Goal: Communication & Community: Answer question/provide support

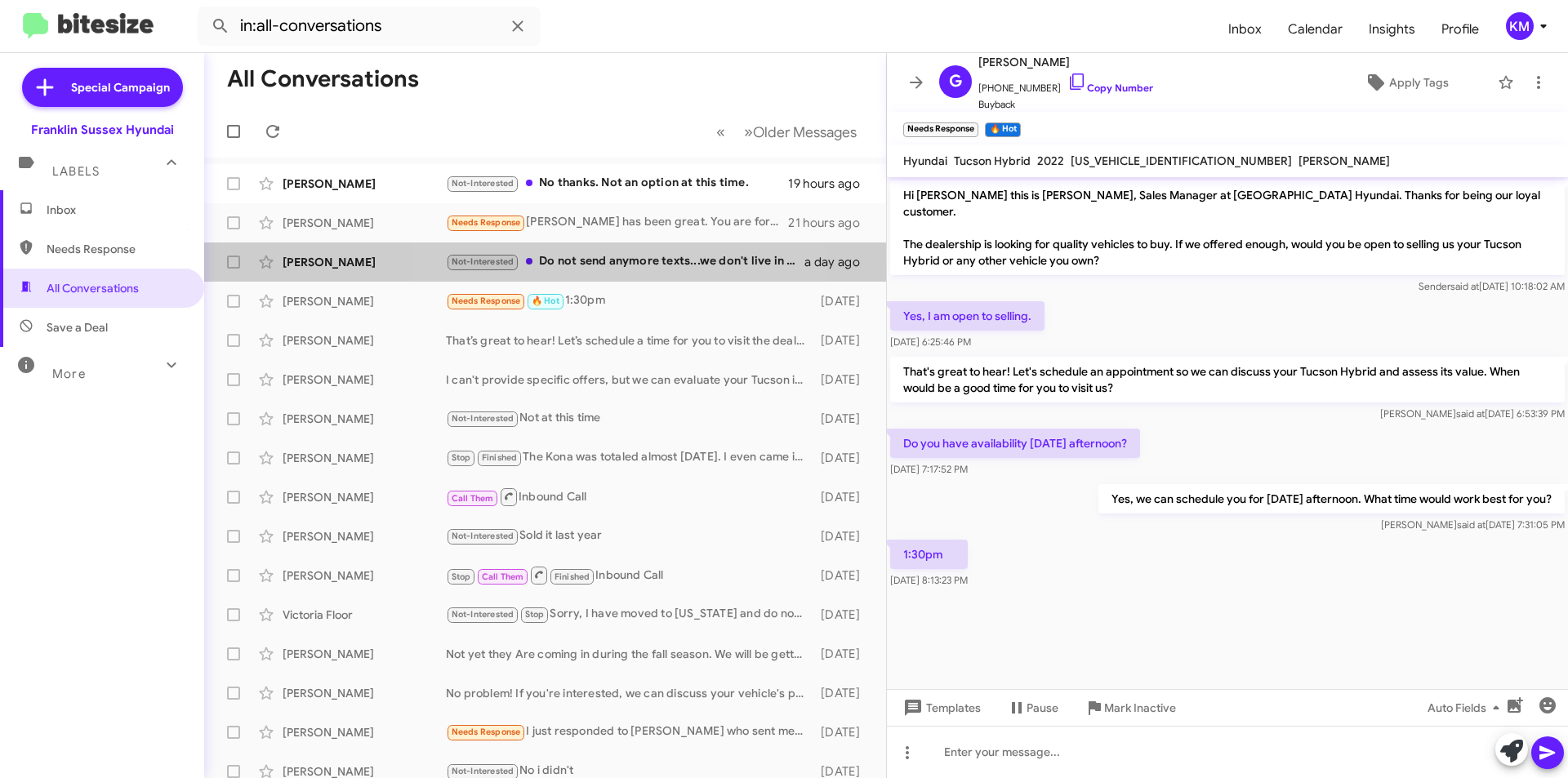
click at [599, 265] on div "Not-Interested Do not send anymore texts...we don't live in [GEOGRAPHIC_DATA] a…" at bounding box center [626, 261] width 359 height 19
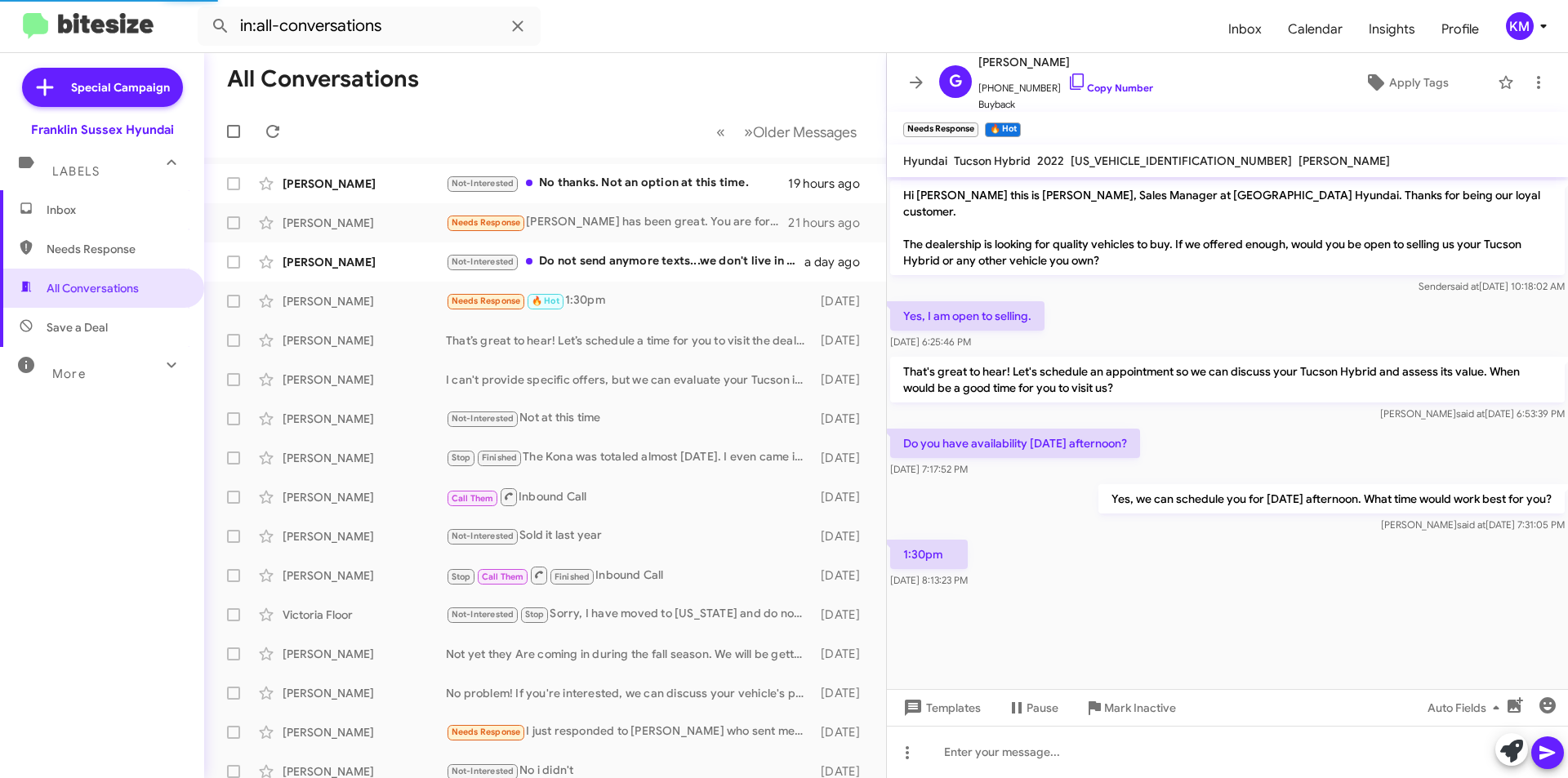
scroll to position [396, 0]
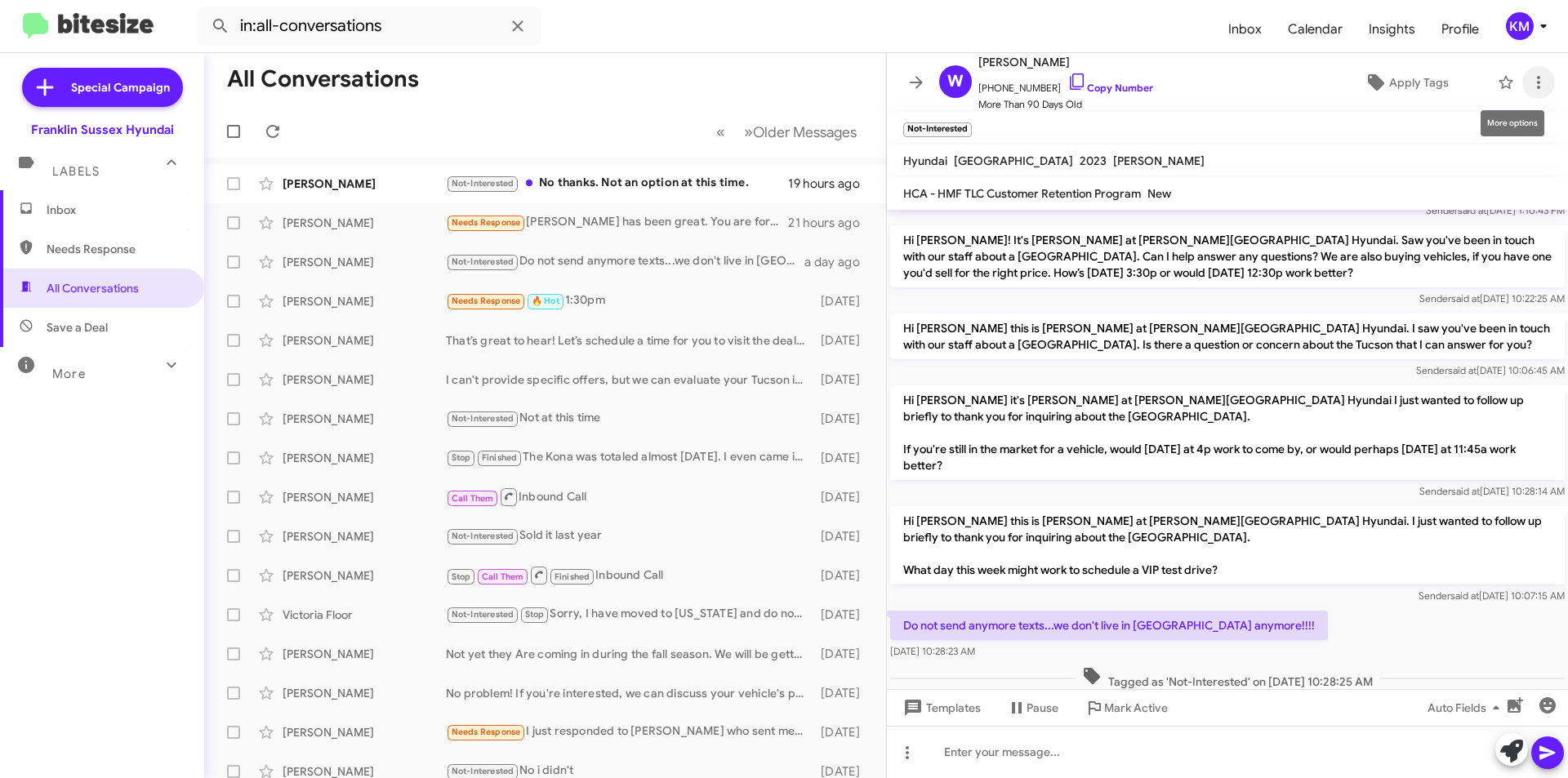
click at [1529, 79] on icon at bounding box center [1539, 83] width 20 height 20
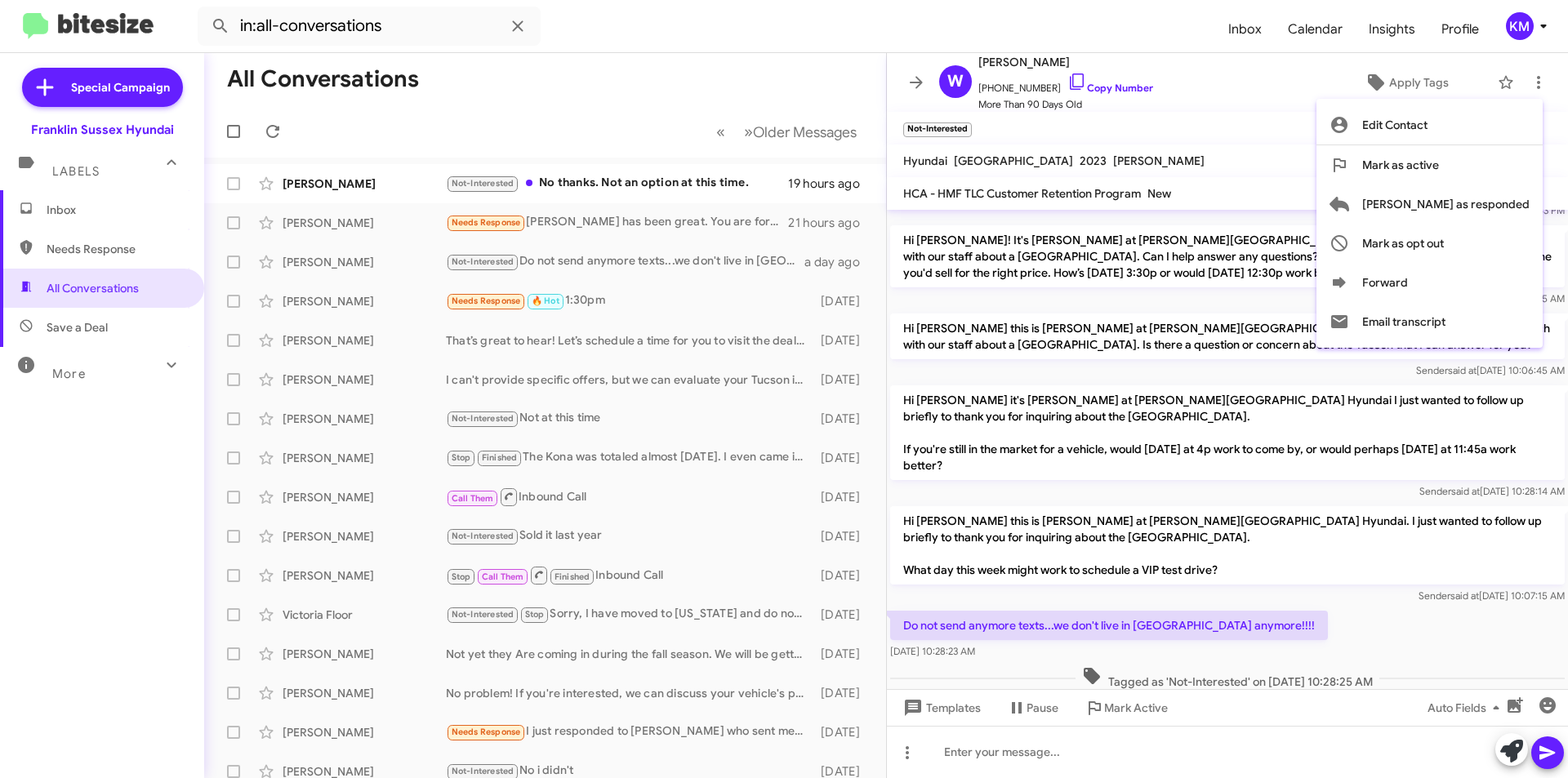
click at [978, 751] on div at bounding box center [784, 389] width 1568 height 778
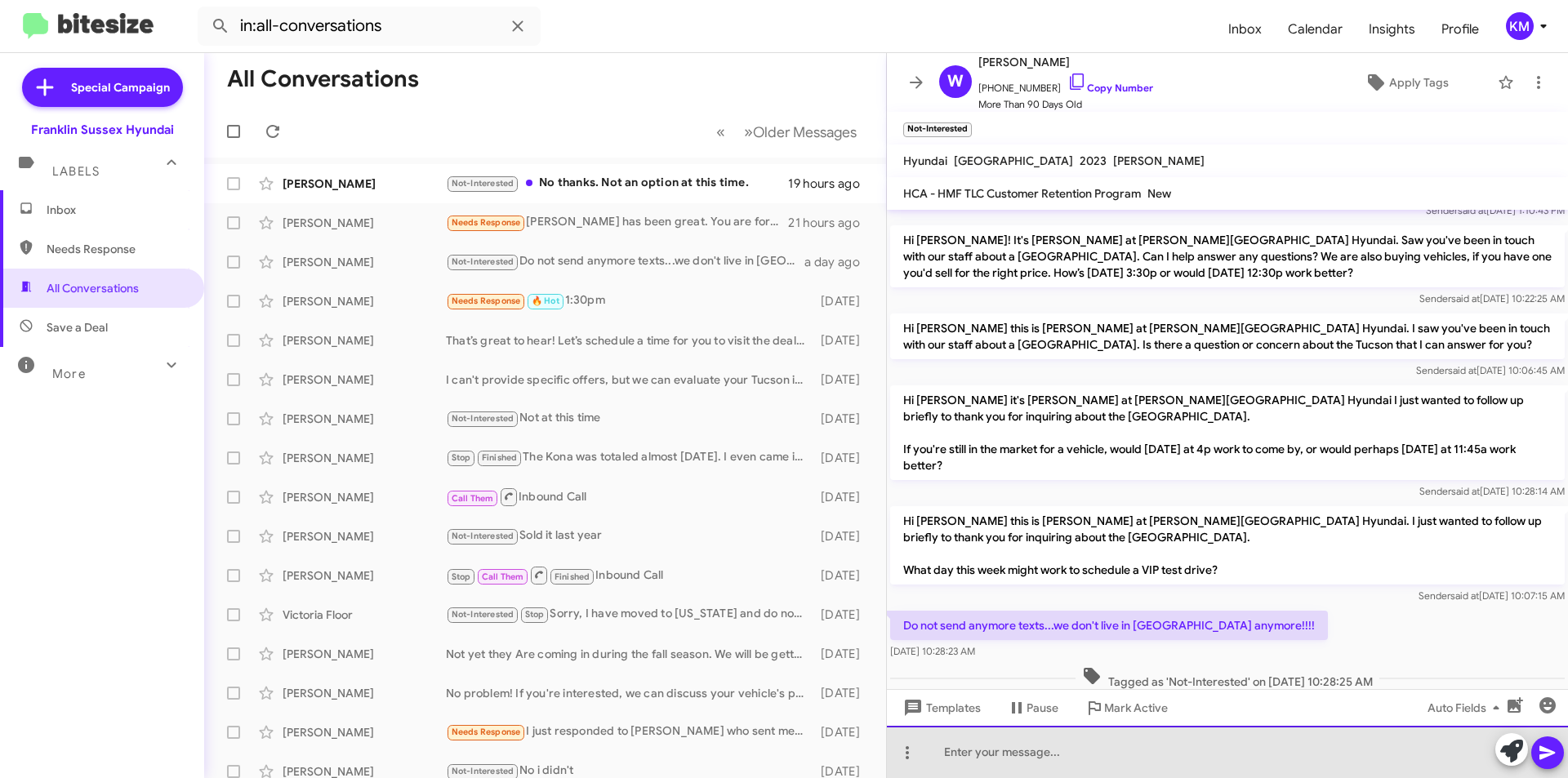
click at [959, 755] on div at bounding box center [1227, 752] width 681 height 52
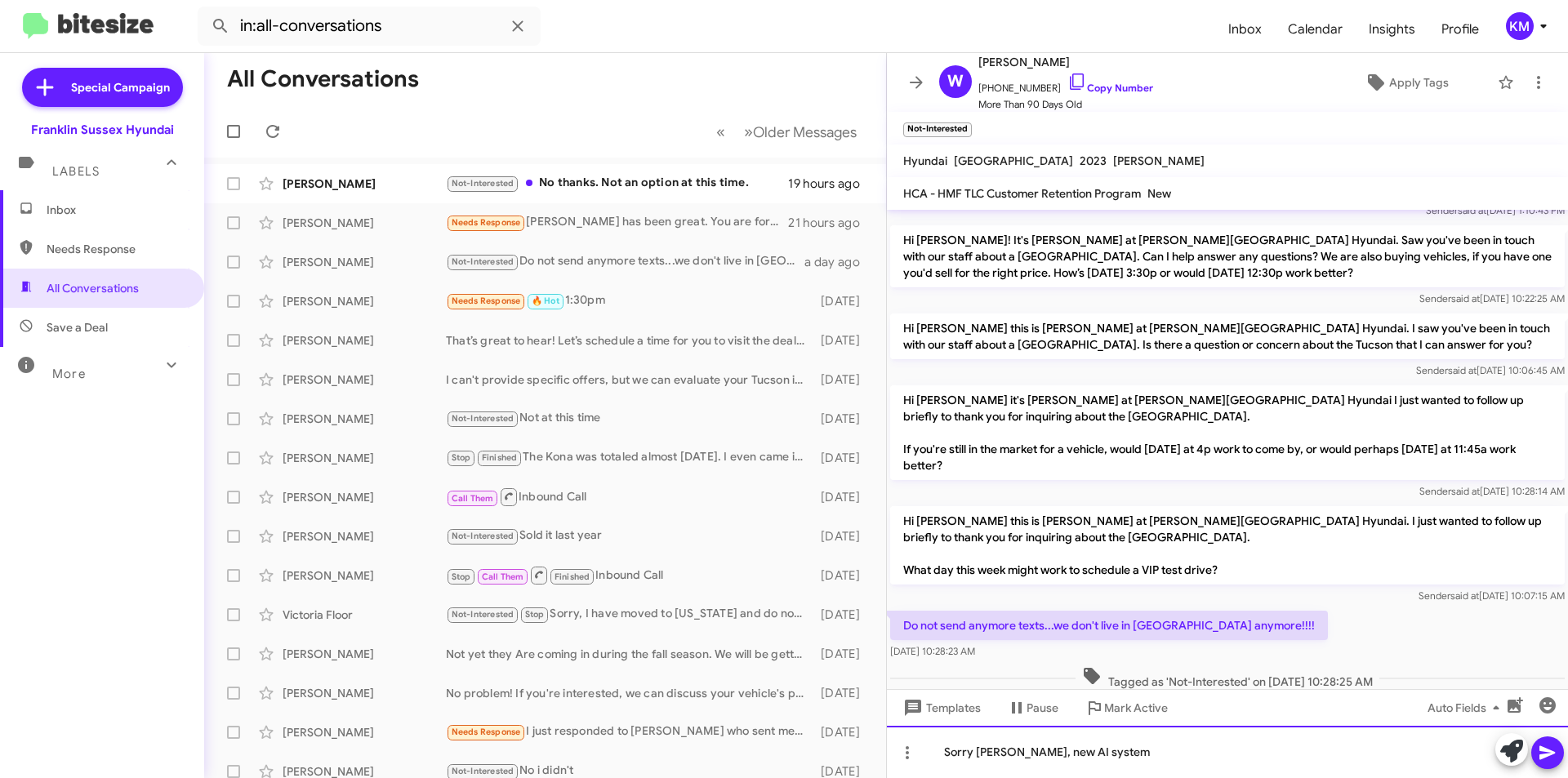
click at [1004, 753] on div "Sorry [PERSON_NAME], new AI system" at bounding box center [1227, 752] width 681 height 52
click at [1124, 760] on div "Sorry [PERSON_NAME], new AI system" at bounding box center [1227, 752] width 681 height 52
click at [1545, 760] on icon at bounding box center [1548, 753] width 20 height 20
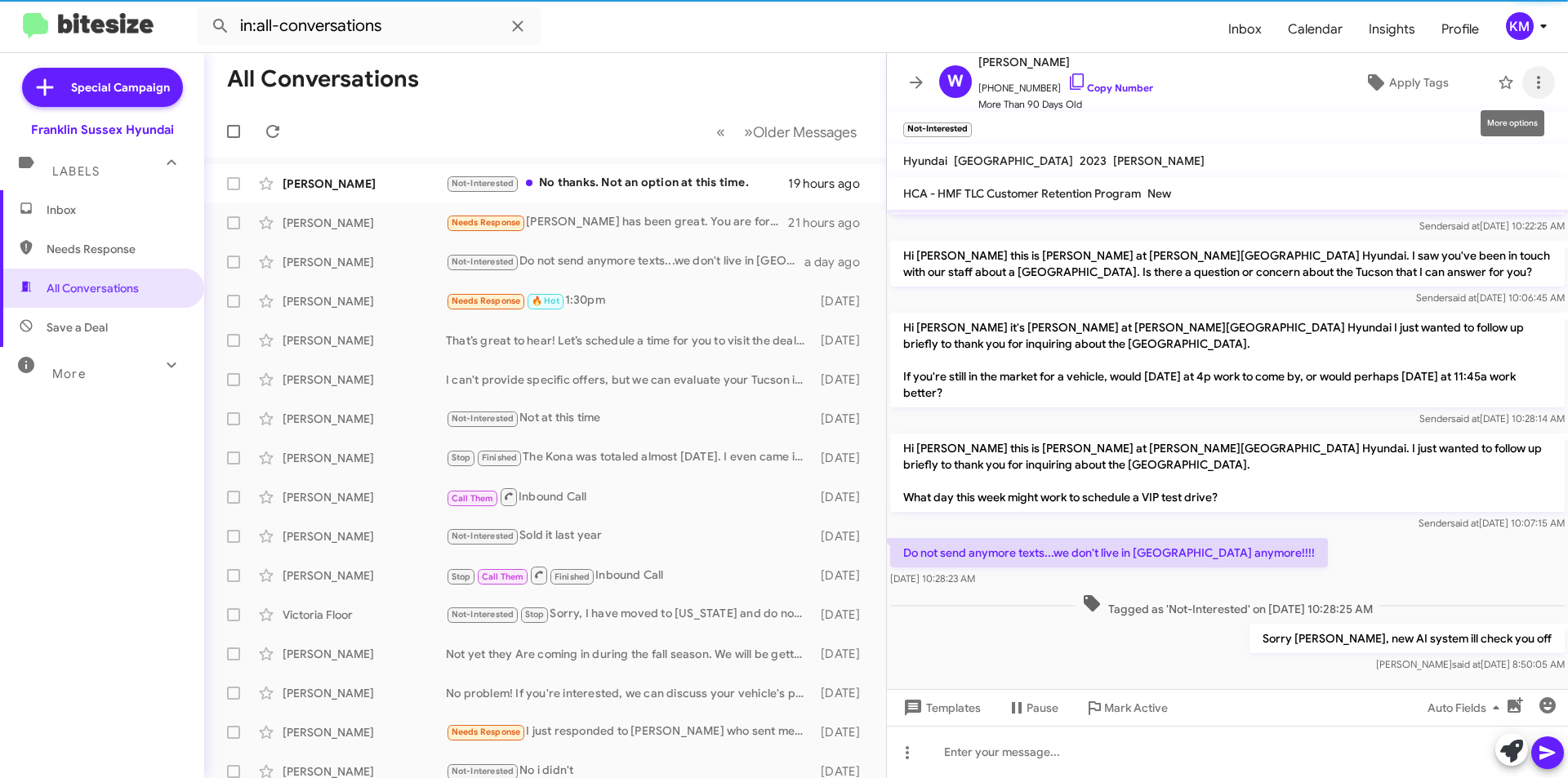
click at [1537, 78] on icon at bounding box center [1538, 82] width 3 height 13
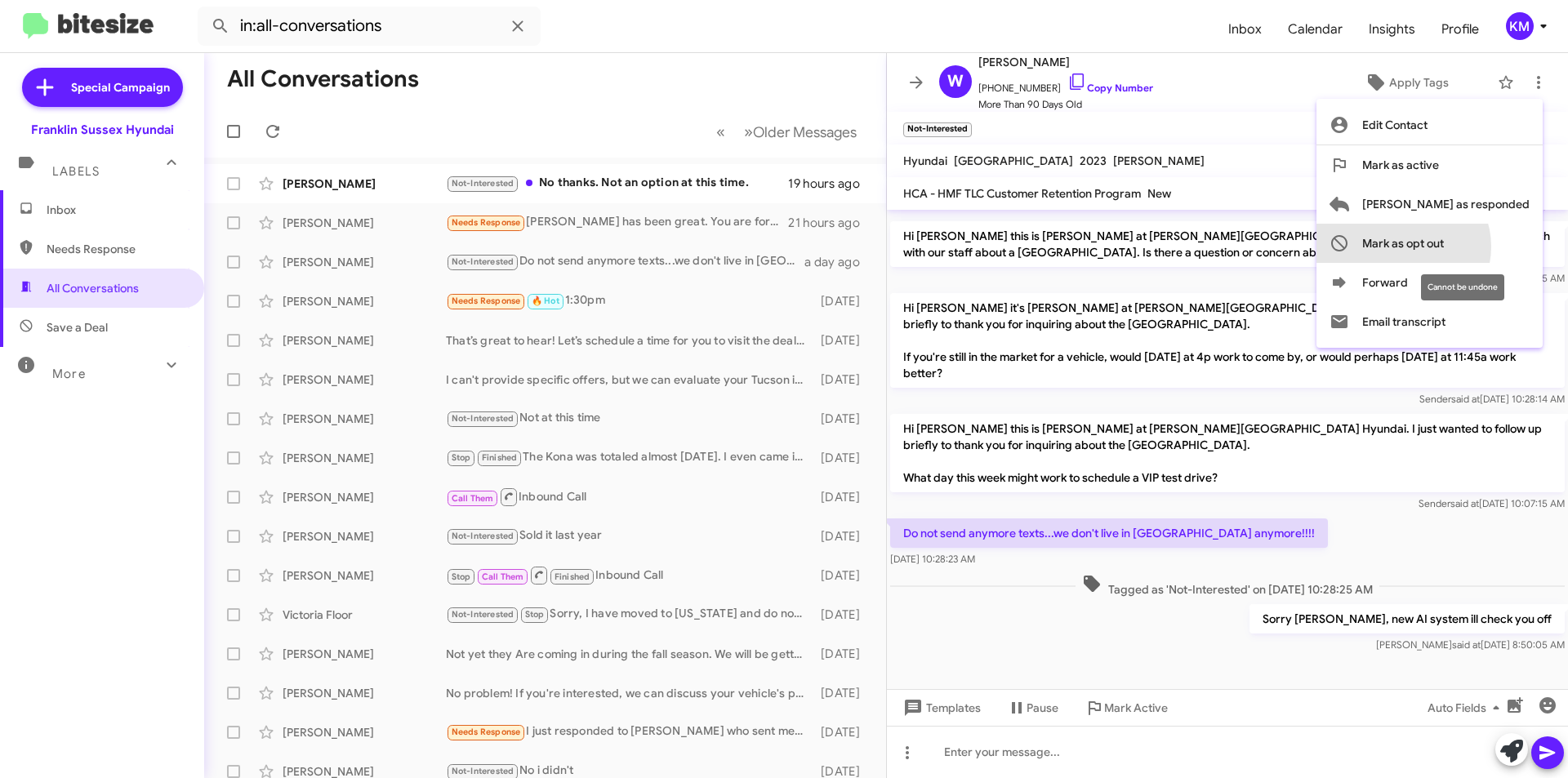
click at [1444, 247] on span "Mark as opt out" at bounding box center [1404, 243] width 82 height 39
